Goal: Task Accomplishment & Management: Manage account settings

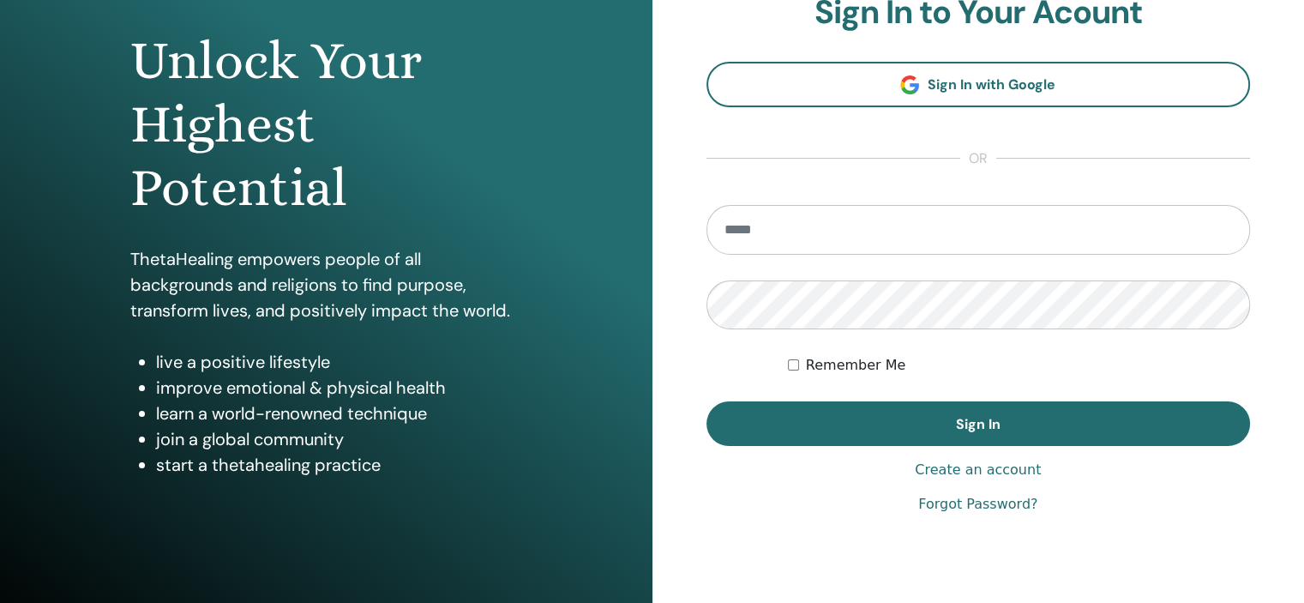
scroll to position [162, 0]
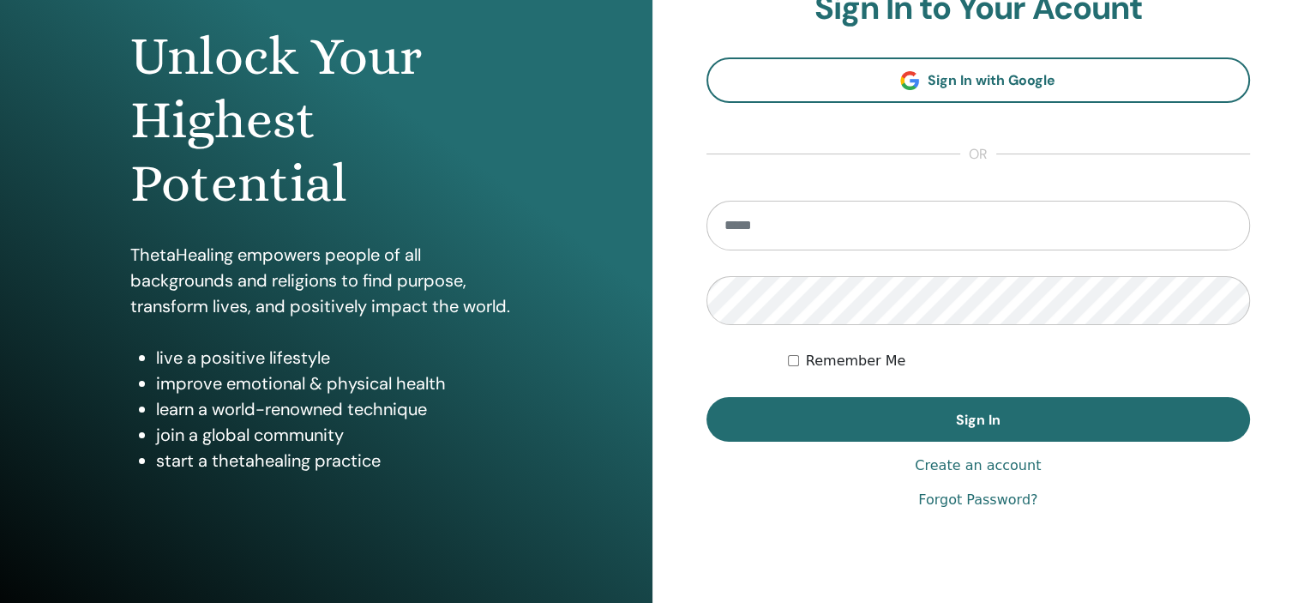
click at [784, 231] on input "email" at bounding box center [978, 226] width 544 height 50
type input "**********"
click at [967, 502] on link "Forgot Password?" at bounding box center [977, 500] width 119 height 21
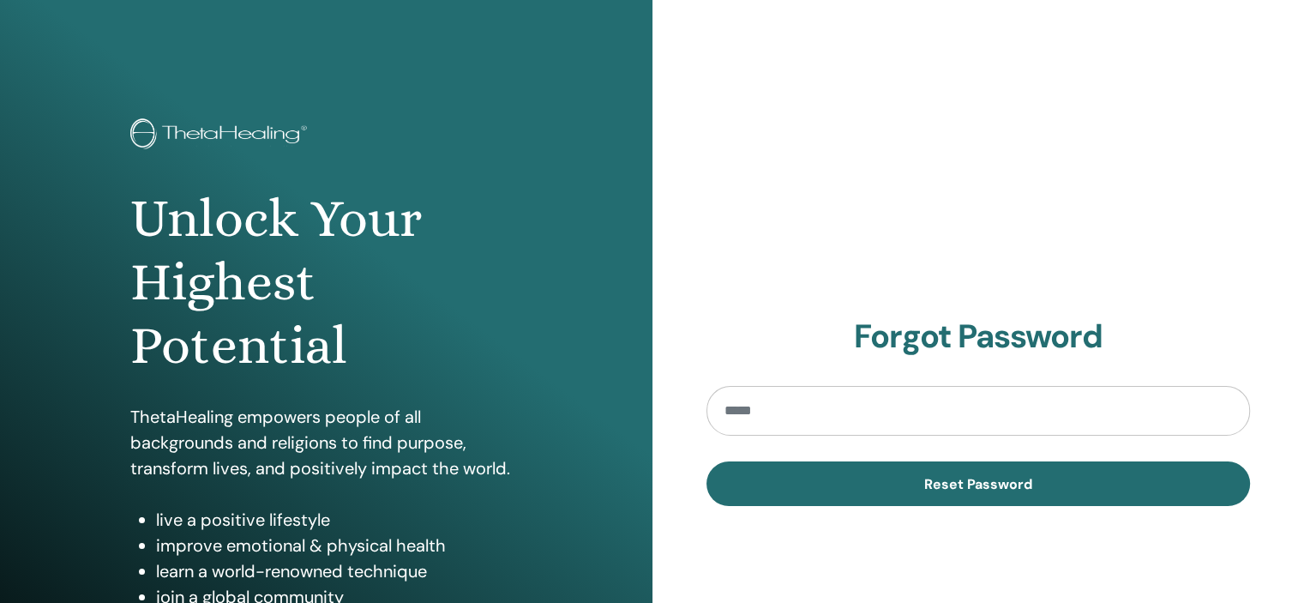
drag, startPoint x: 0, startPoint y: 0, endPoint x: 1169, endPoint y: 387, distance: 1231.6
click at [1169, 387] on input "email" at bounding box center [978, 411] width 544 height 50
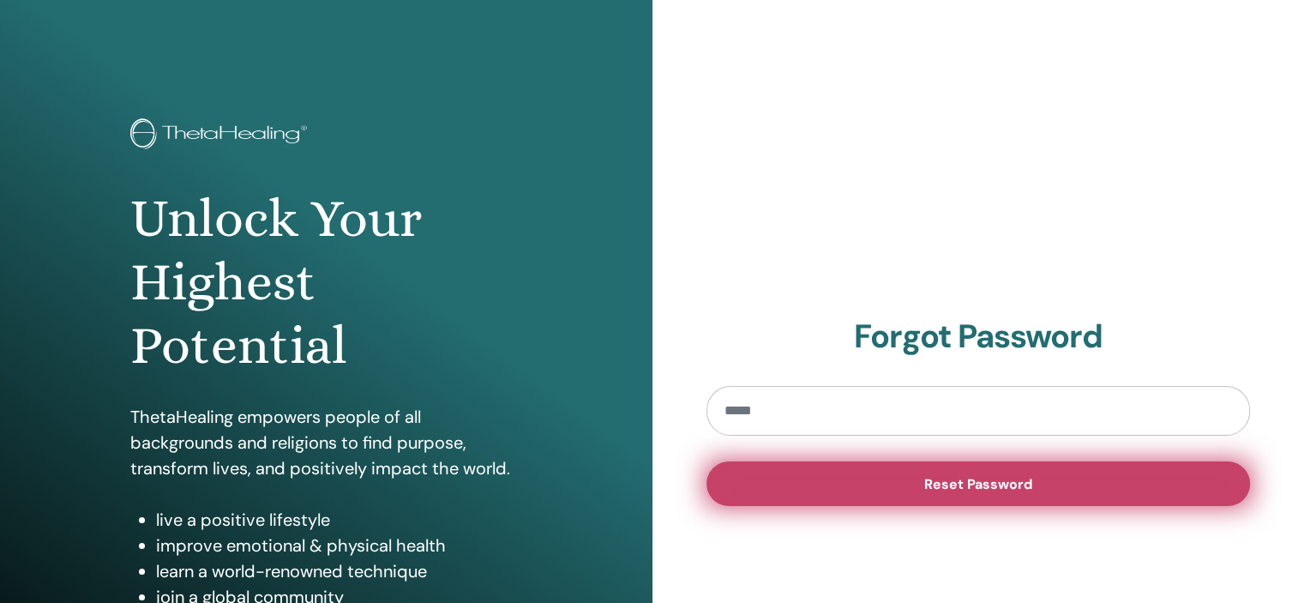
click at [1006, 482] on span "Reset Password" at bounding box center [978, 484] width 108 height 18
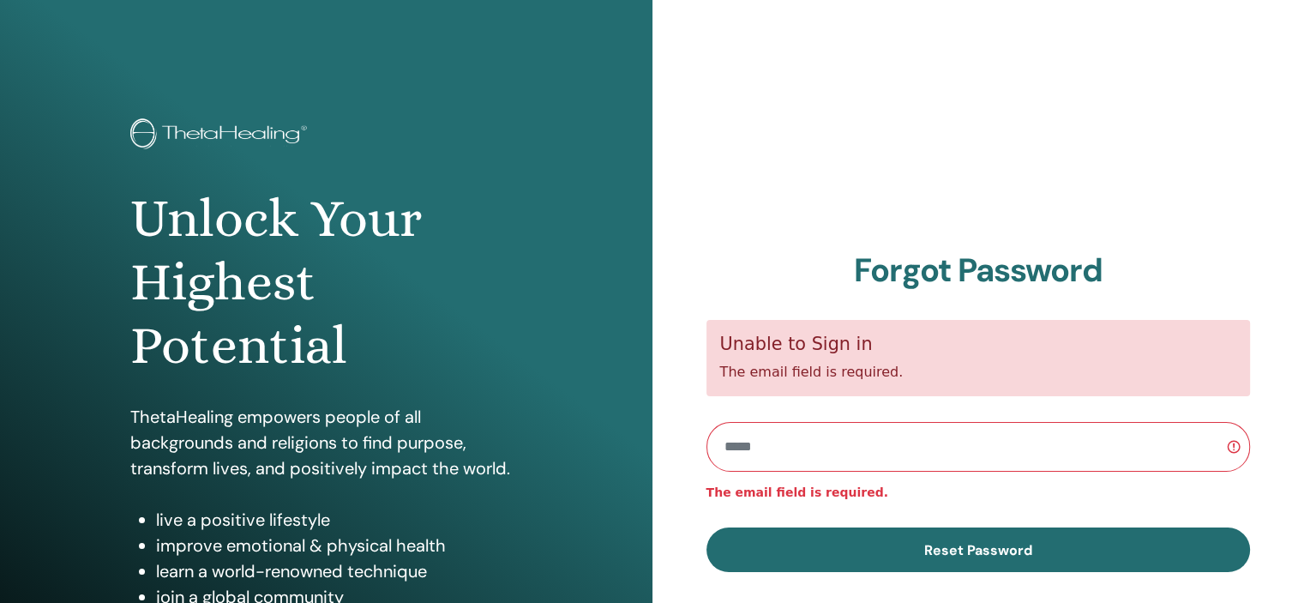
click at [867, 457] on input "email" at bounding box center [978, 447] width 544 height 50
type input "**********"
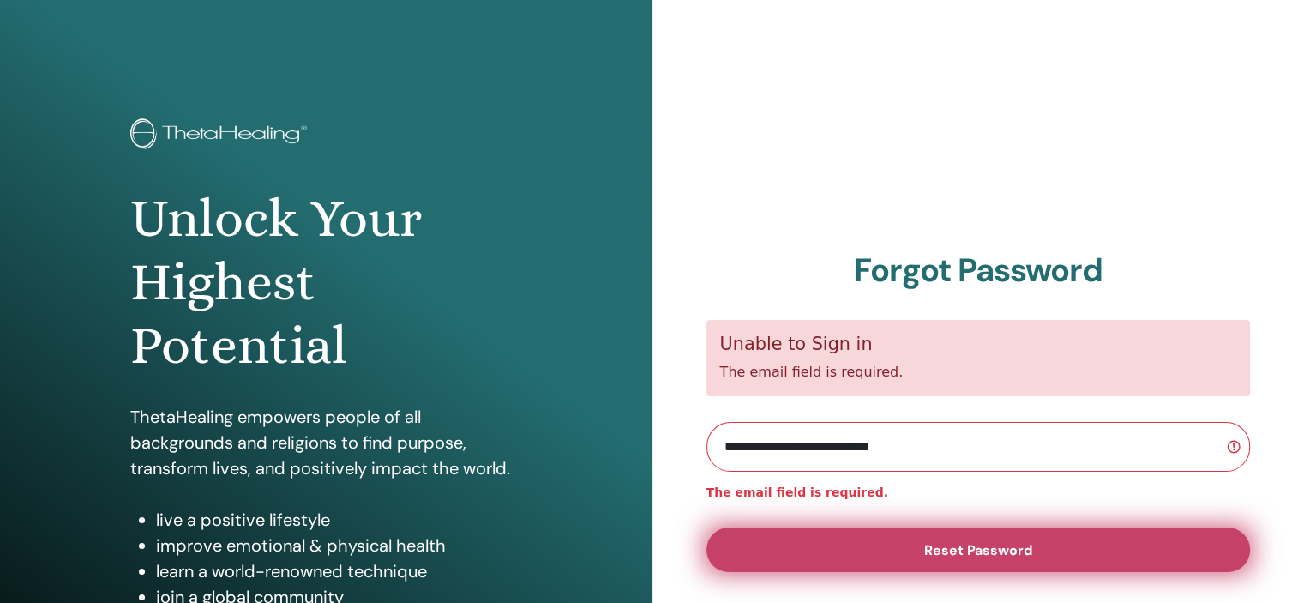
click at [948, 548] on span "Reset Password" at bounding box center [978, 550] width 108 height 18
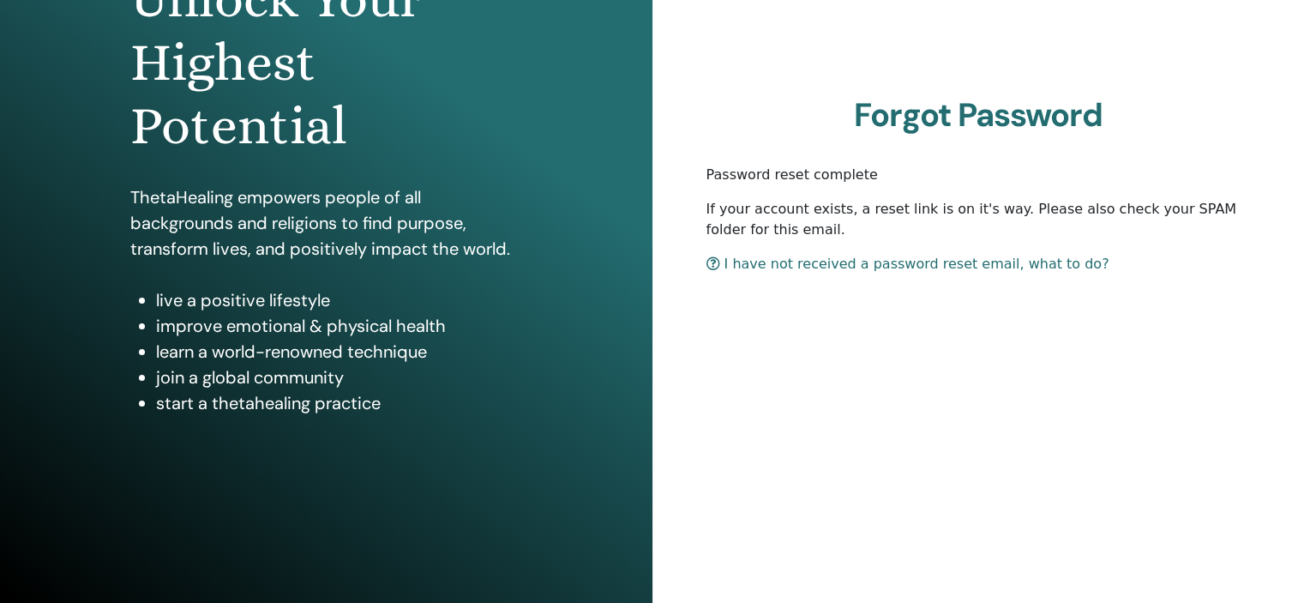
scroll to position [219, 0]
click at [968, 269] on link "I have not received a password reset email, what to do?" at bounding box center [907, 264] width 403 height 16
